Goal: Task Accomplishment & Management: Use online tool/utility

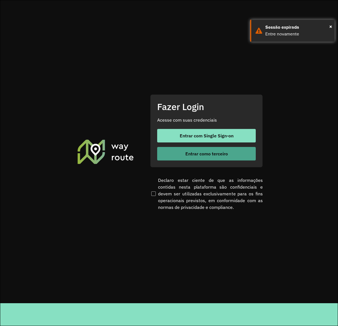
click at [184, 157] on button "Entrar como terceiro" at bounding box center [206, 154] width 99 height 14
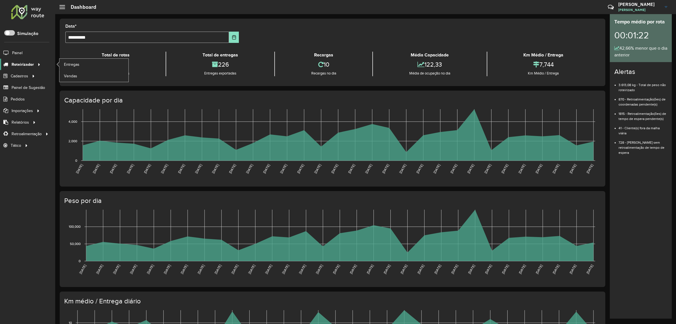
click at [26, 68] on link "Roteirizador" at bounding box center [21, 64] width 42 height 11
click at [77, 65] on span "Entregas" at bounding box center [72, 64] width 16 height 6
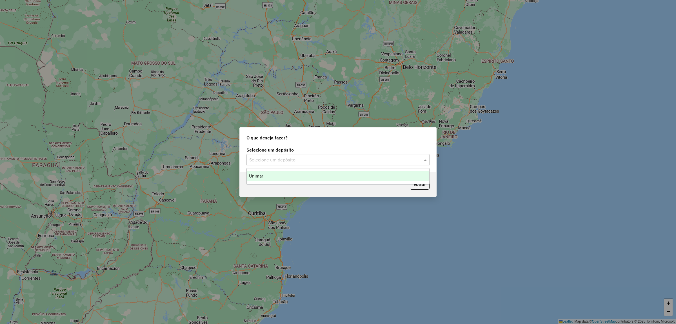
click at [313, 160] on input "text" at bounding box center [332, 159] width 166 height 7
drag, startPoint x: 304, startPoint y: 177, endPoint x: 331, endPoint y: 178, distance: 27.6
click at [304, 177] on div "Unimar" at bounding box center [338, 176] width 183 height 10
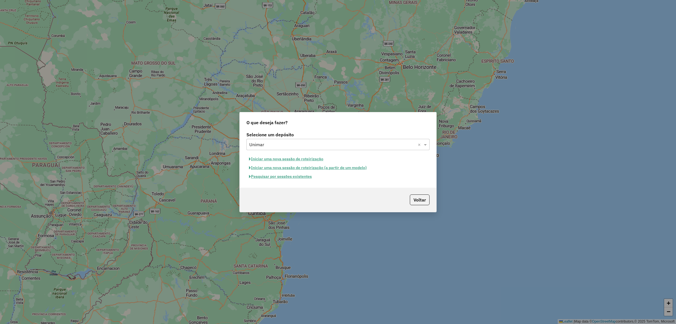
click at [300, 179] on button "Pesquisar por sessões existentes" at bounding box center [281, 176] width 68 height 9
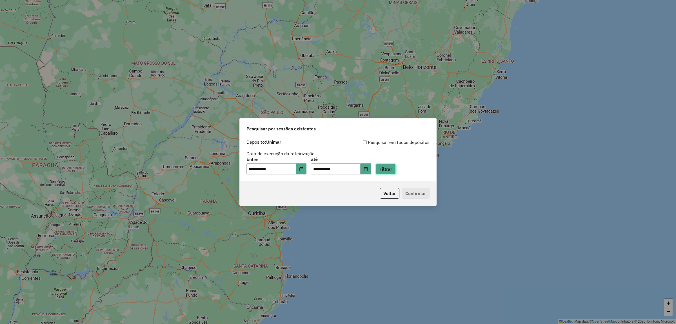
click at [396, 173] on button "Filtrar" at bounding box center [386, 168] width 20 height 11
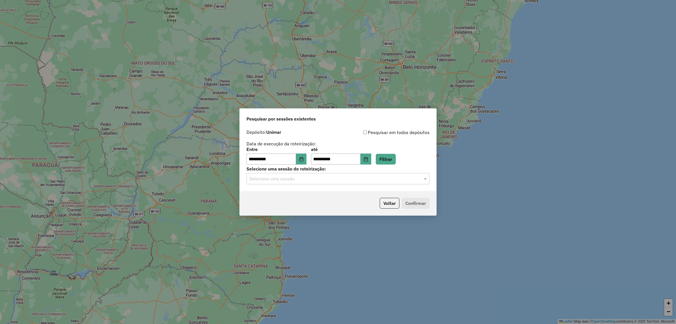
click at [302, 180] on input "text" at bounding box center [332, 178] width 166 height 7
click at [298, 191] on div "977831 - [DATE] 17:30" at bounding box center [338, 195] width 183 height 10
click at [415, 205] on button "Confirmar" at bounding box center [416, 203] width 28 height 11
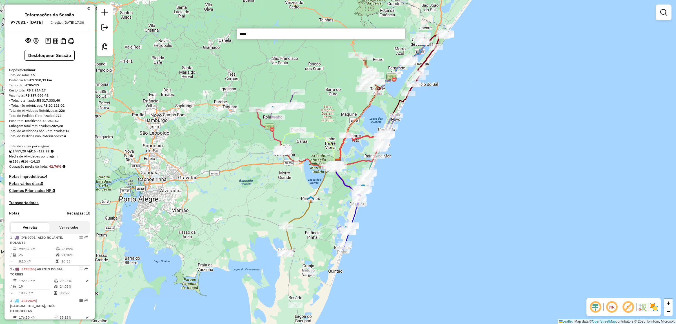
type input "*****"
